Goal: Register for event/course

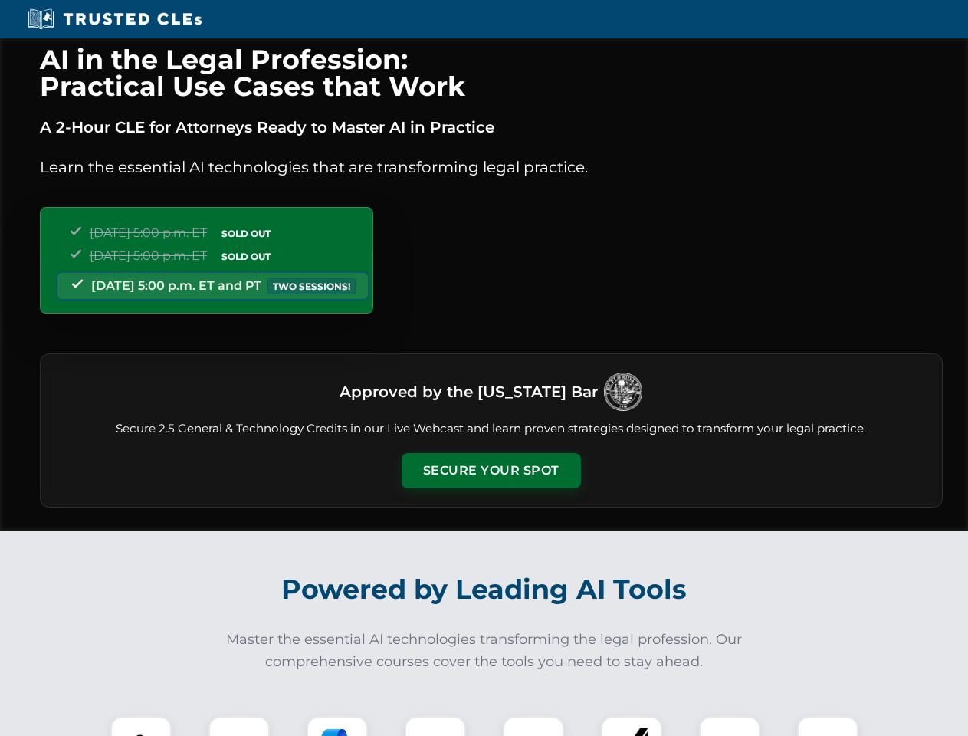
click at [491, 471] on button "Secure Your Spot" at bounding box center [491, 470] width 179 height 35
click at [141, 726] on img at bounding box center [141, 747] width 44 height 44
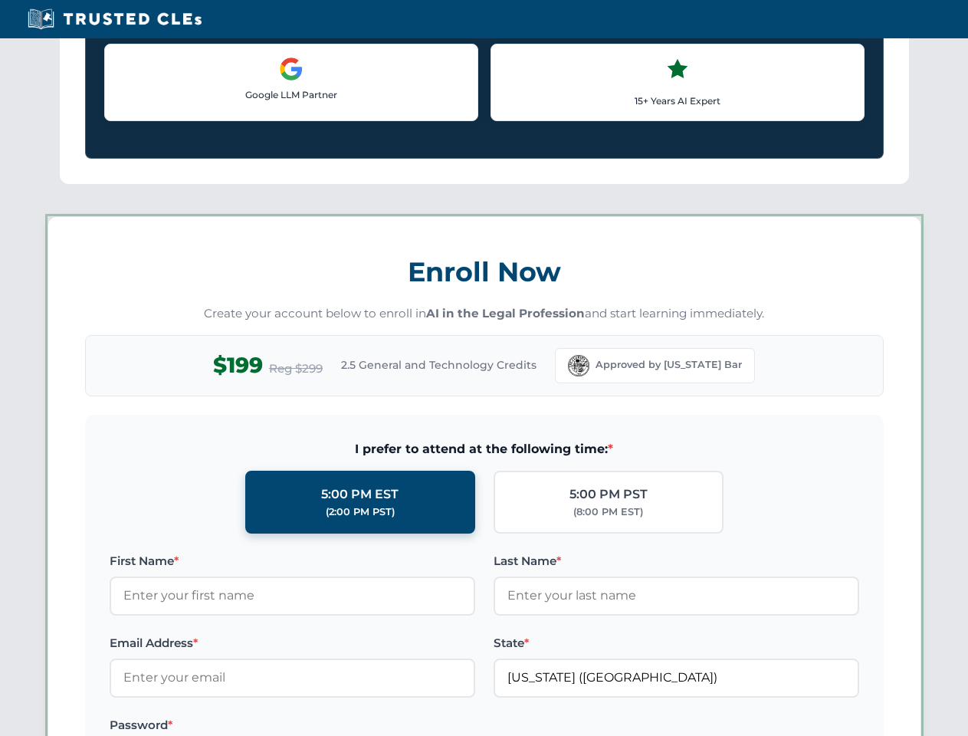
click at [337, 726] on label "Password *" at bounding box center [293, 725] width 366 height 18
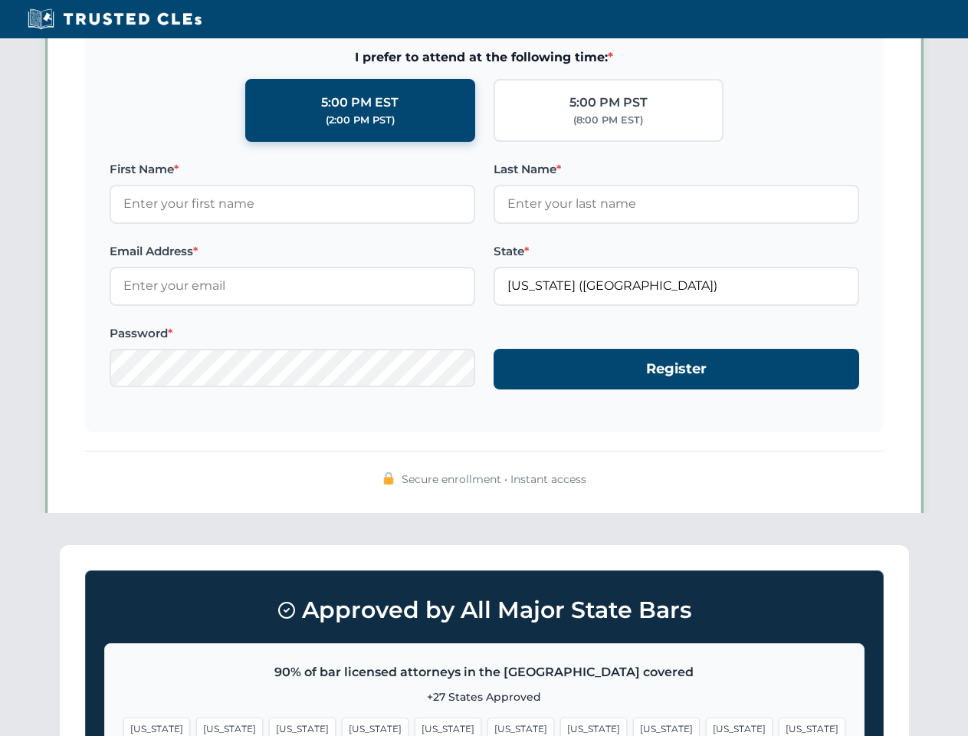
click at [706, 726] on span "[US_STATE]" at bounding box center [739, 729] width 67 height 22
